Goal: Communication & Community: Share content

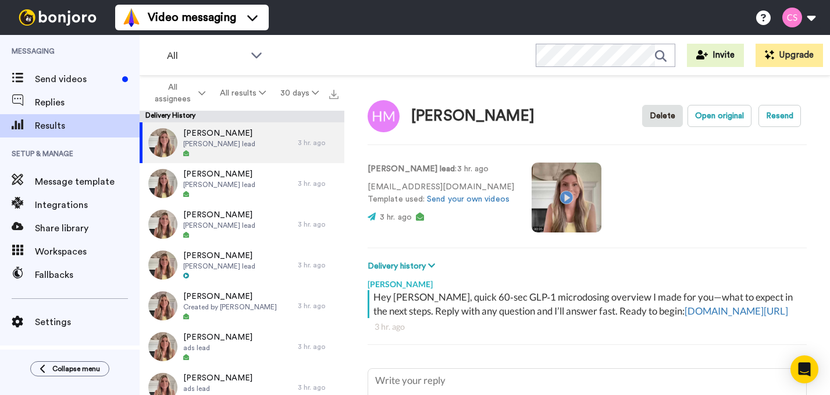
type textarea "x"
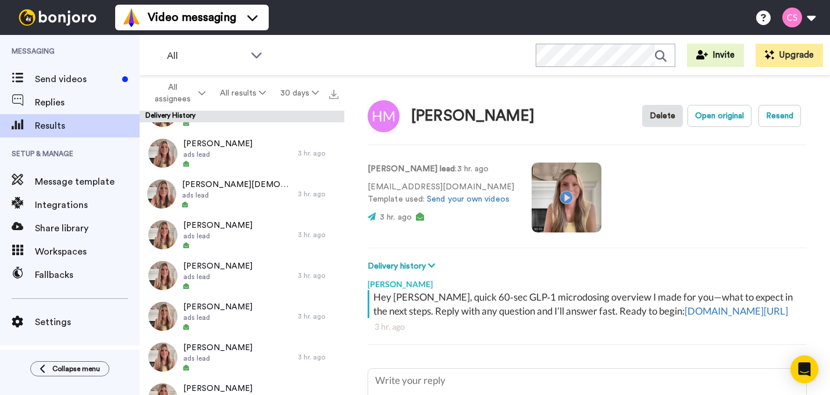
scroll to position [332, 0]
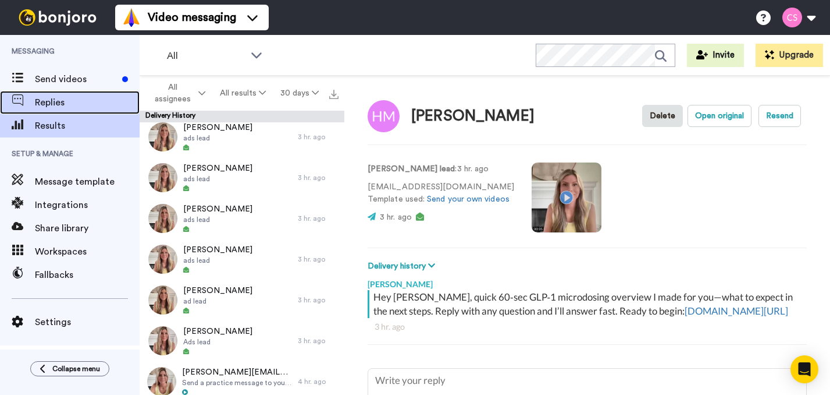
click at [90, 109] on div "Replies" at bounding box center [70, 102] width 140 height 23
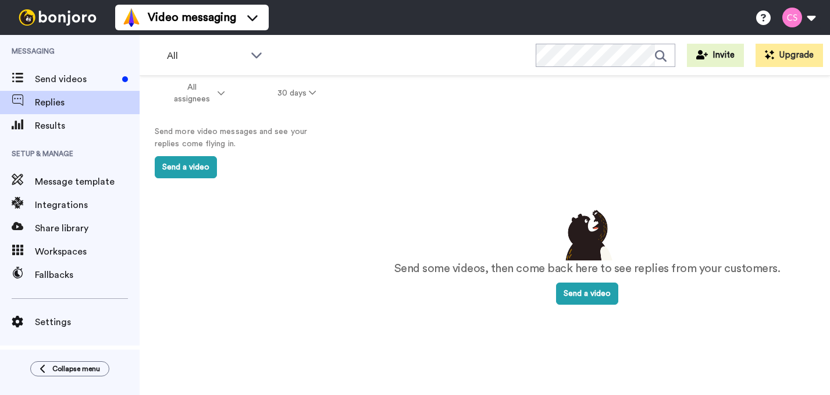
click at [53, 26] on div at bounding box center [57, 17] width 115 height 35
click at [48, 19] on img at bounding box center [57, 17] width 87 height 16
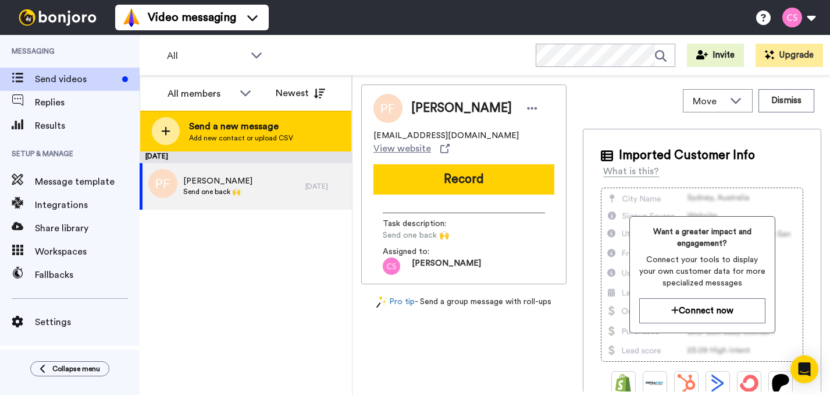
click at [165, 135] on icon at bounding box center [165, 131] width 9 height 10
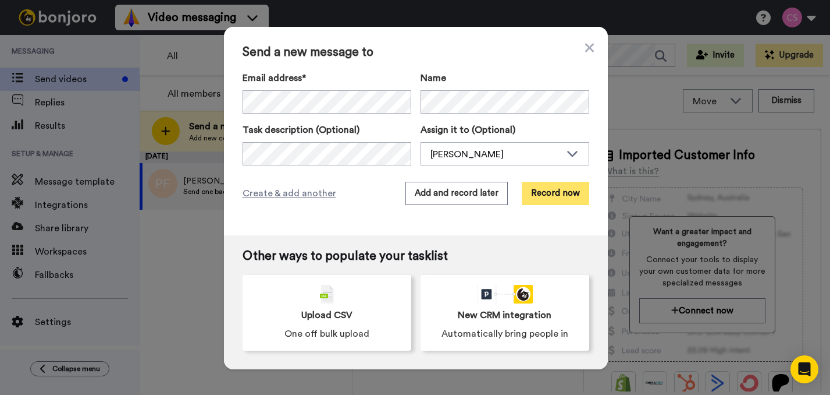
click at [557, 189] on button "Record now" at bounding box center [556, 193] width 68 height 23
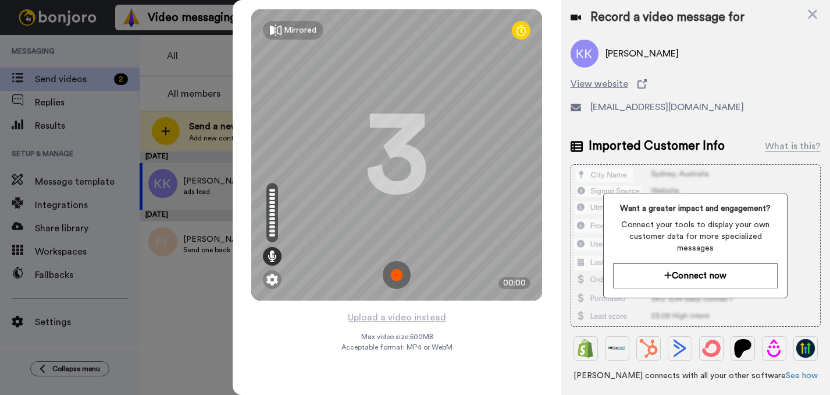
click at [393, 268] on img at bounding box center [397, 275] width 28 height 28
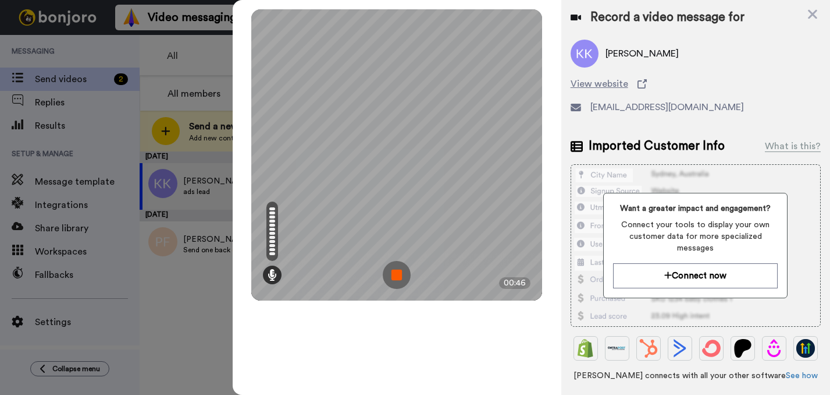
click at [394, 269] on img at bounding box center [397, 275] width 28 height 28
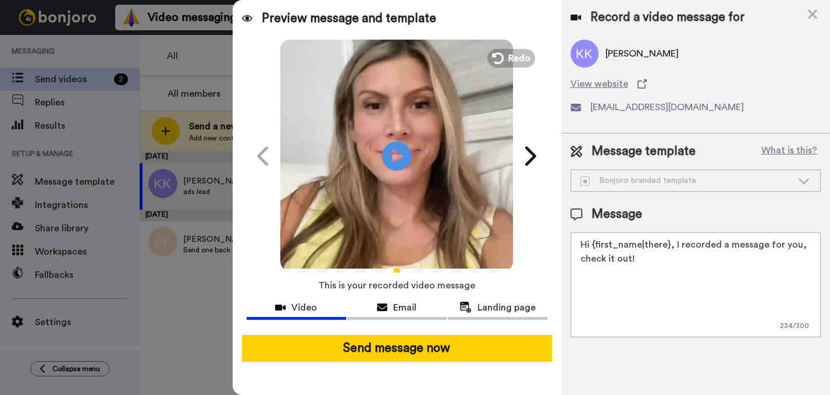
click at [732, 299] on textarea "Hi {first_name|there}, I recorded a message for you, check it out!" at bounding box center [696, 284] width 250 height 105
drag, startPoint x: 681, startPoint y: 264, endPoint x: 556, endPoint y: 243, distance: 126.9
click at [556, 243] on div "Preview message and template Play/Pause Here's a personal video I recorded for …" at bounding box center [532, 197] width 598 height 395
paste textarea "ey, quick 60‑sec GLP‑1 microdosing overview I made for you—what to expect in th…"
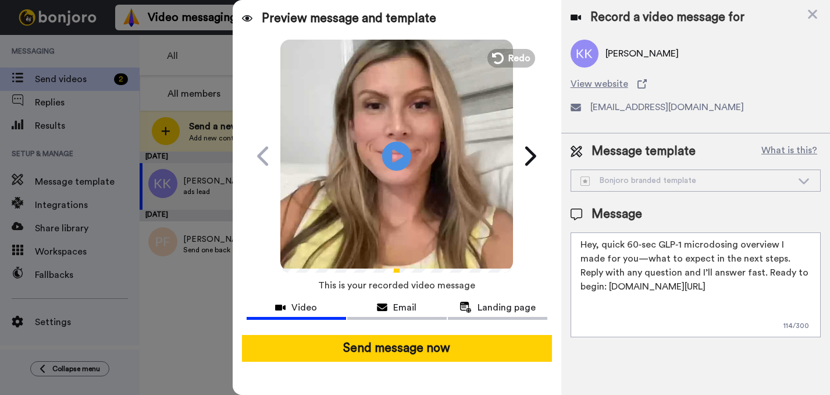
click at [595, 242] on textarea "Hey, quick 60‑sec GLP‑1 microdosing overview I made for you—what to expect in t…" at bounding box center [696, 284] width 250 height 105
click at [621, 244] on textarea "Hey Keri, quick 60‑sec GLP‑1 microdosing overview I made for you—what to expect…" at bounding box center [696, 284] width 250 height 105
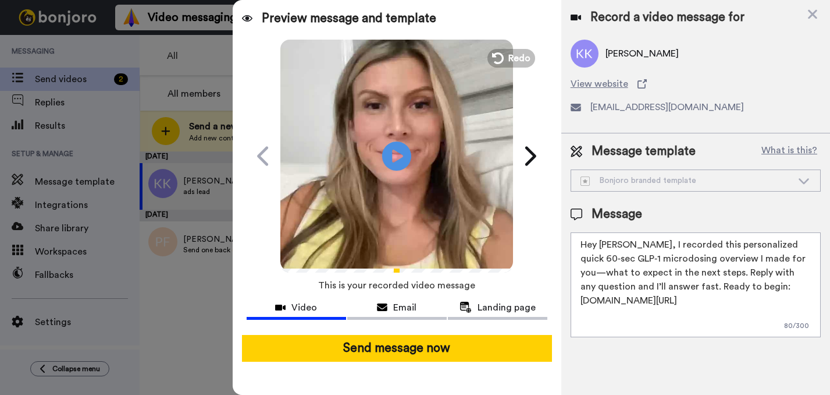
drag, startPoint x: 734, startPoint y: 257, endPoint x: 697, endPoint y: 254, distance: 36.8
click at [697, 254] on textarea "Hey Keri, I recorded this personalized quick 60‑sec GLP‑1 microdosing overview …" at bounding box center [696, 284] width 250 height 105
click at [630, 287] on textarea "Hey Keri, I recorded this personalized quick 60‑sec GLP‑1 microdosing overview …" at bounding box center [696, 284] width 250 height 105
drag, startPoint x: 689, startPoint y: 308, endPoint x: 575, endPoint y: 239, distance: 133.1
click at [575, 239] on textarea "Hey Keri, I recorded this personalized quick 60‑sec GLP‑1 microdosing overview …" at bounding box center [696, 284] width 250 height 105
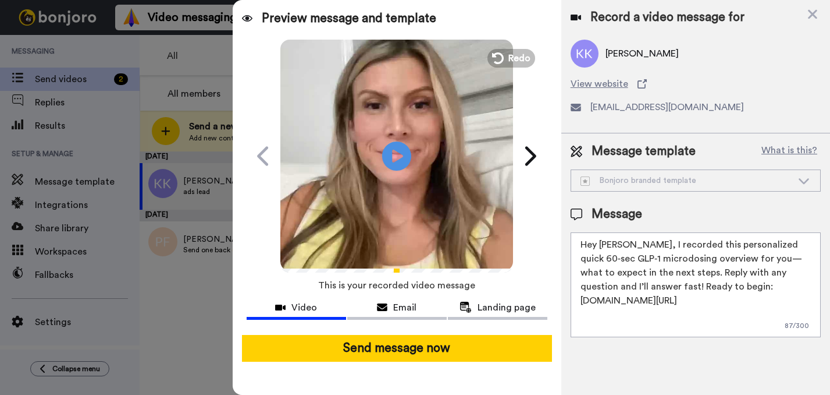
click at [631, 292] on textarea "Hey Keri, I recorded this personalized quick 60‑sec GLP‑1 microdosing overview …" at bounding box center [696, 284] width 250 height 105
drag, startPoint x: 641, startPoint y: 308, endPoint x: 570, endPoint y: 239, distance: 98.8
click at [570, 239] on div "Message template What is this? Bonjoro branded template Bonjoro branded templat…" at bounding box center [696, 239] width 269 height 213
type textarea "Hey Keri, I recorded this personalized quick 60‑sec GLP‑1 microdosing overview …"
click at [644, 322] on textarea "Hey Keri, I recorded this personalized quick 60‑sec GLP‑1 microdosing overview …" at bounding box center [696, 284] width 250 height 105
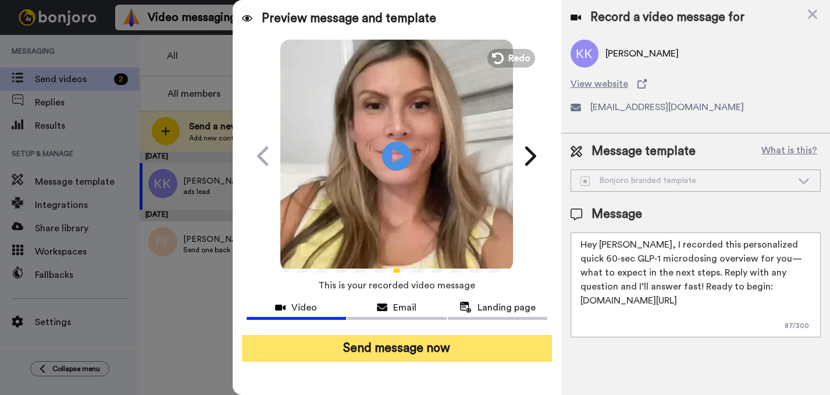
click at [423, 343] on button "Send message now" at bounding box center [397, 348] width 310 height 27
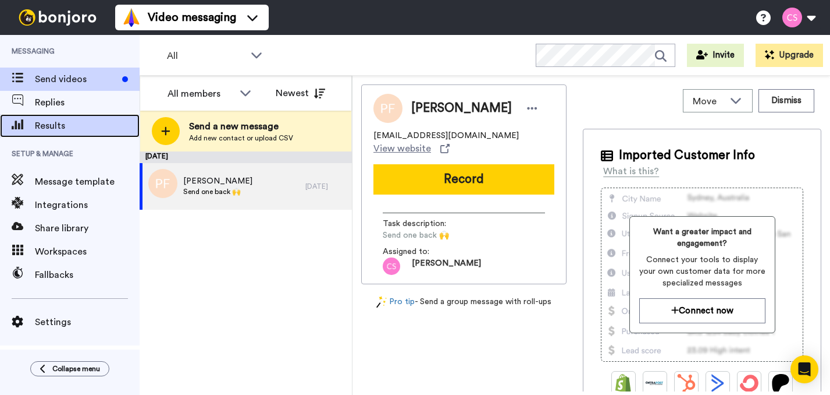
click at [75, 123] on span "Results" at bounding box center [87, 126] width 105 height 14
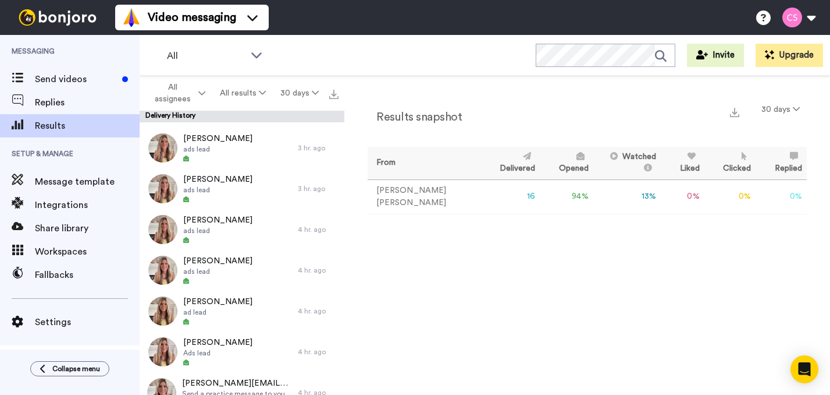
scroll to position [372, 0]
